Goal: Task Accomplishment & Management: Use online tool/utility

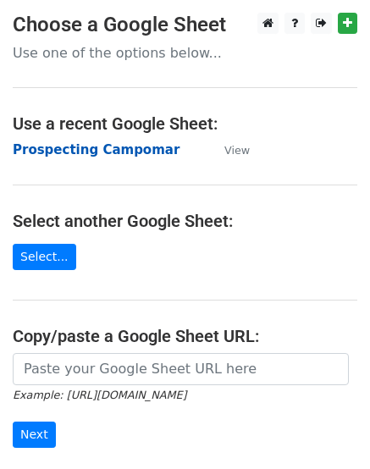
click at [58, 146] on strong "Prospecting Campomar" at bounding box center [96, 149] width 167 height 15
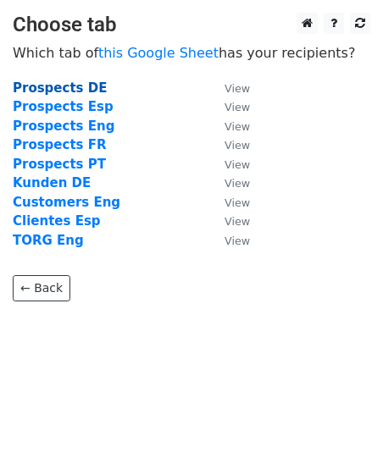
click at [76, 89] on strong "Prospects DE" at bounding box center [60, 87] width 94 height 15
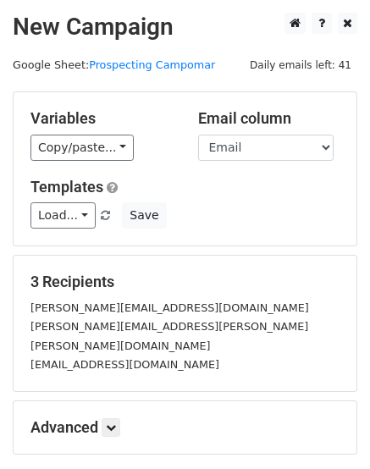
scroll to position [85, 0]
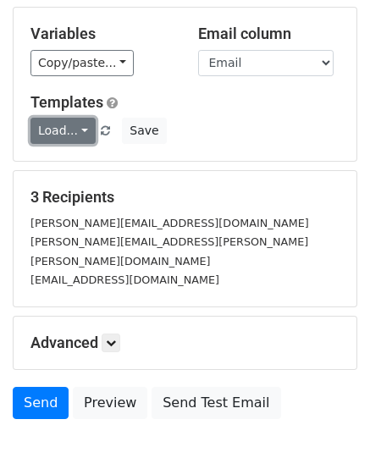
click at [67, 132] on link "Load..." at bounding box center [62, 131] width 65 height 26
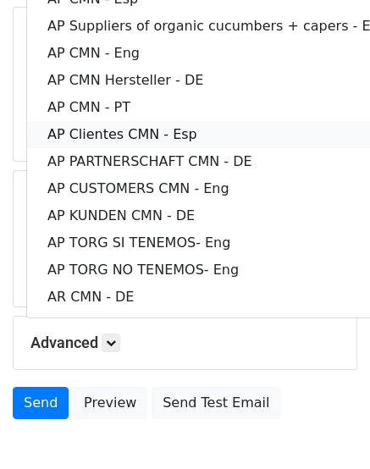
scroll to position [0, 0]
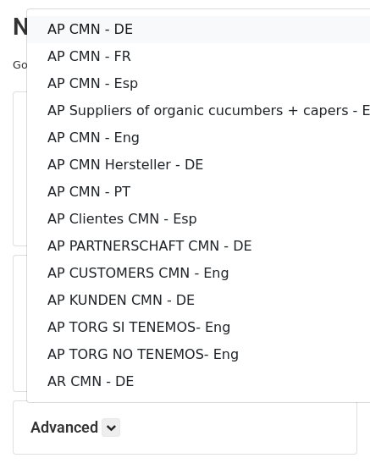
click at [121, 35] on link "AP CMN - DE" at bounding box center [217, 29] width 381 height 27
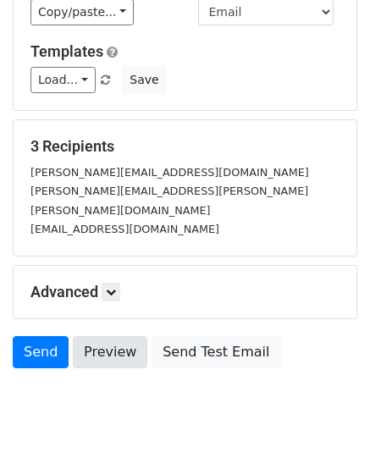
scroll to position [157, 0]
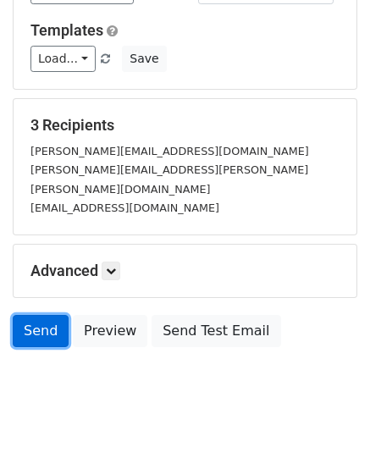
click at [46, 315] on link "Send" at bounding box center [41, 331] width 56 height 32
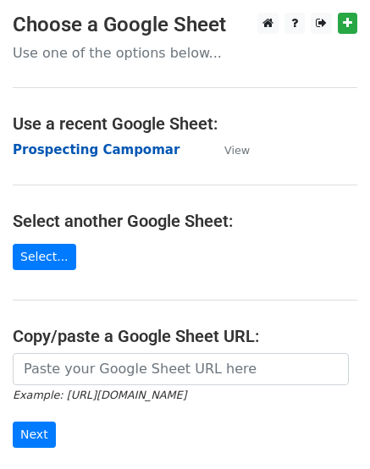
click at [124, 148] on strong "Prospecting Campomar" at bounding box center [96, 149] width 167 height 15
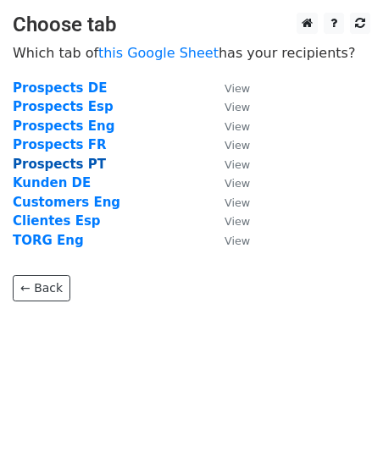
click at [78, 124] on strong "Prospects Eng" at bounding box center [64, 126] width 102 height 15
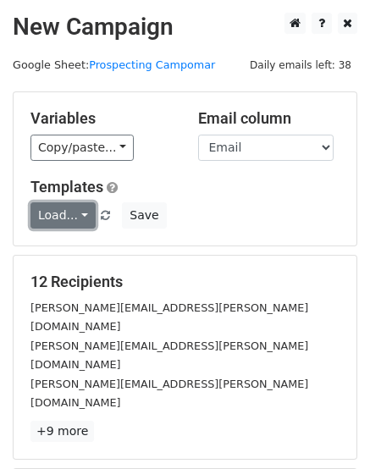
click at [87, 214] on link "Load..." at bounding box center [62, 215] width 65 height 26
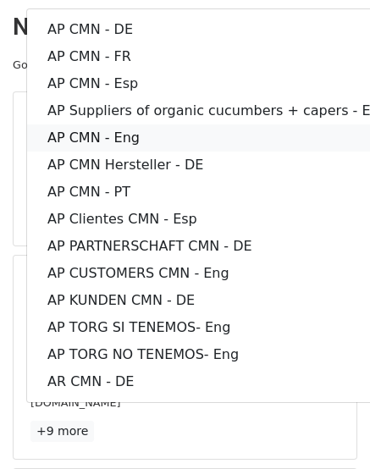
click at [164, 138] on link "AP CMN - Eng" at bounding box center [217, 137] width 381 height 27
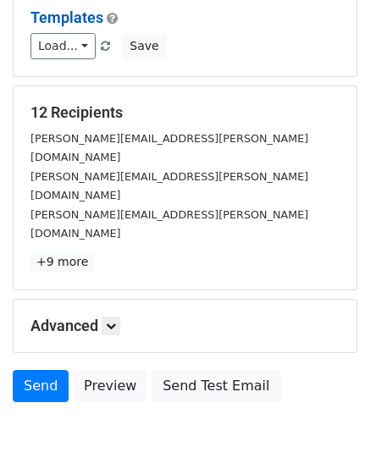
scroll to position [186, 0]
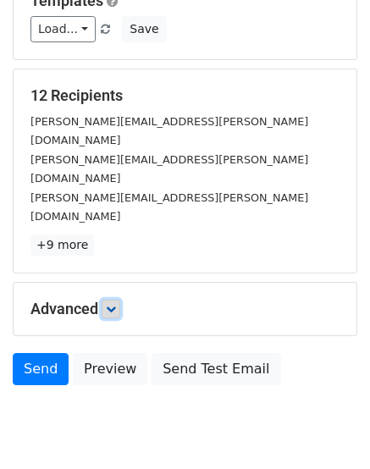
click at [109, 304] on icon at bounding box center [111, 309] width 10 height 10
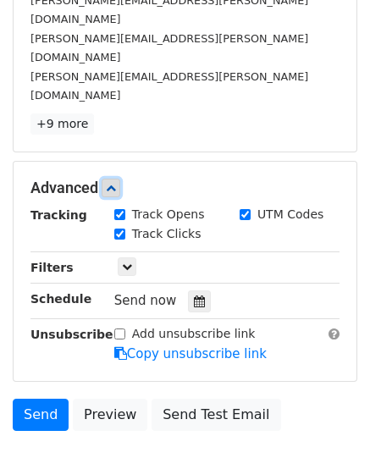
scroll to position [352, 0]
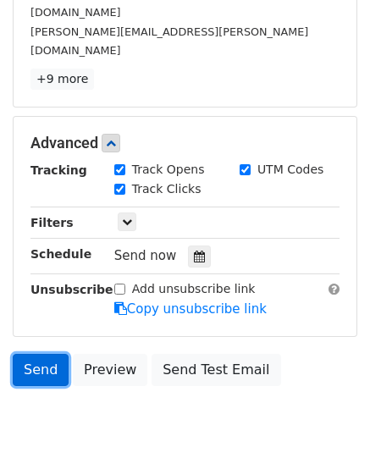
click at [44, 354] on link "Send" at bounding box center [41, 370] width 56 height 32
